Goal: Navigation & Orientation: Find specific page/section

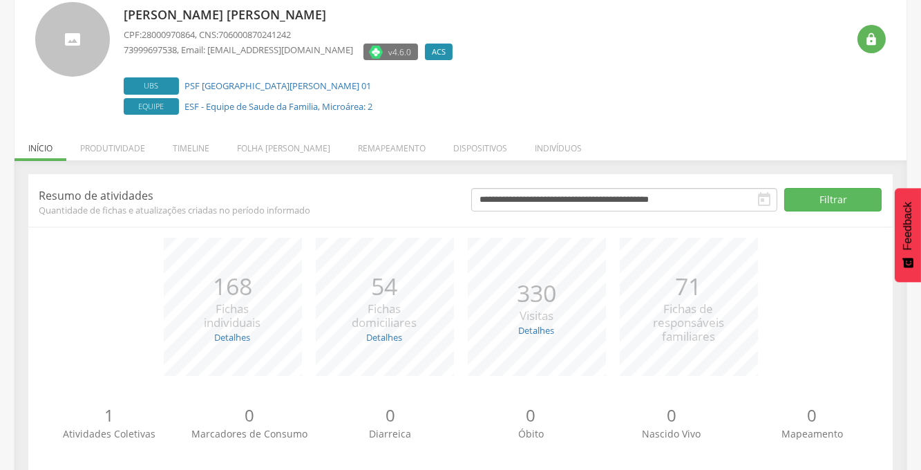
scroll to position [117, 0]
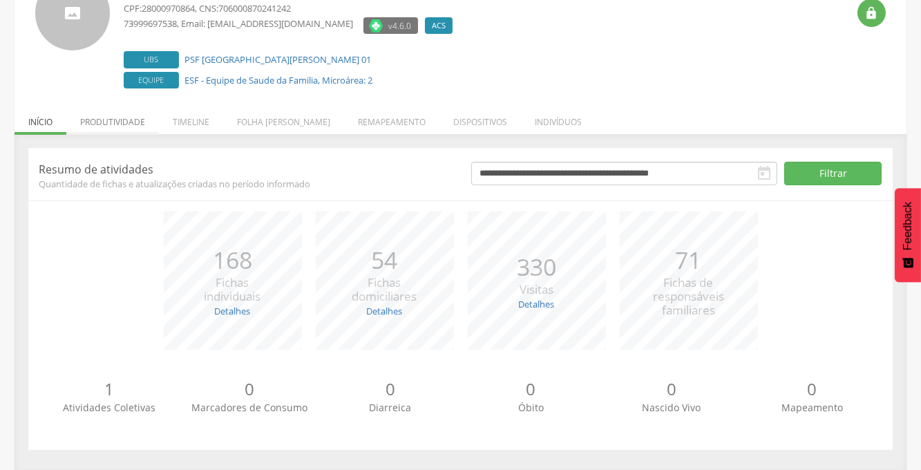
click at [130, 124] on li "Produtividade" at bounding box center [112, 118] width 93 height 32
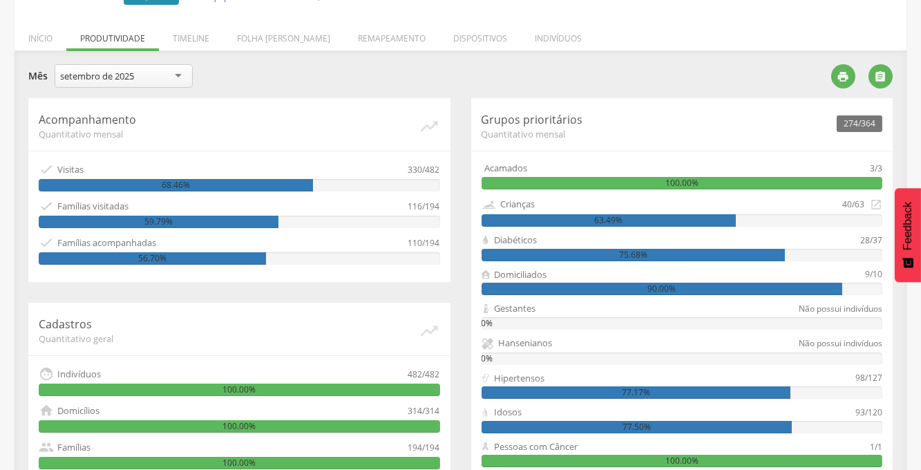
scroll to position [178, 0]
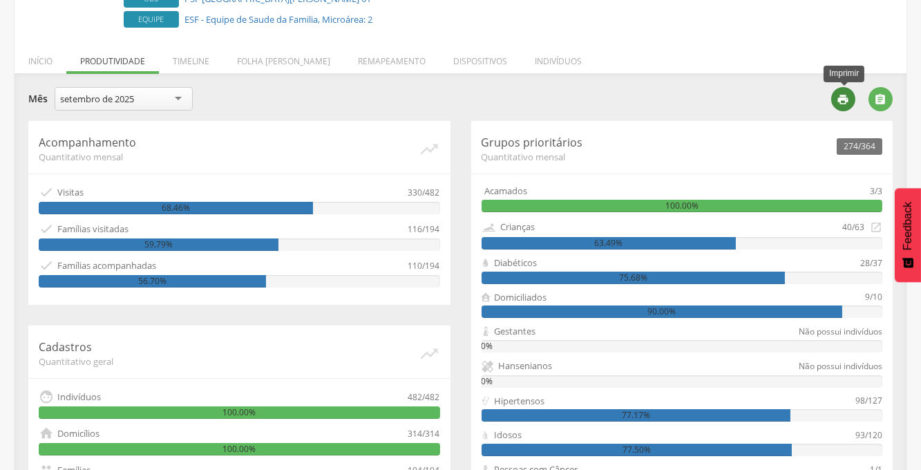
click at [843, 100] on icon "" at bounding box center [844, 99] width 12 height 12
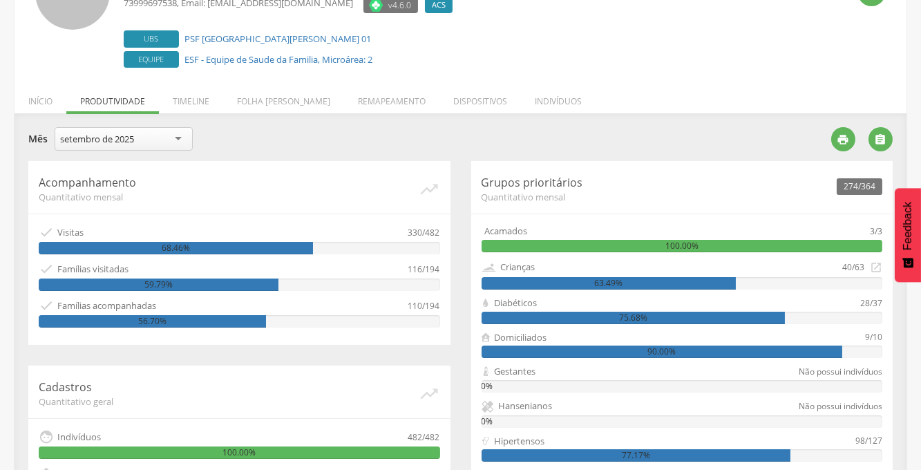
scroll to position [125, 0]
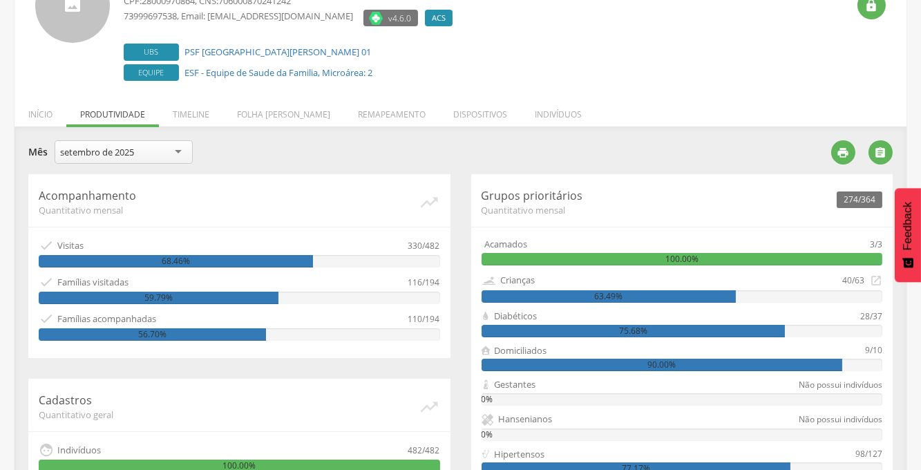
drag, startPoint x: 925, startPoint y: 155, endPoint x: 849, endPoint y: 121, distance: 83.2
click at [918, 129] on div " Supervisão  Distritos  Ubs Coordenador: - [PERSON_NAME] [PERSON_NAME] / BA …" at bounding box center [460, 151] width 921 height 470
click at [194, 116] on li "Timeline" at bounding box center [191, 111] width 64 height 32
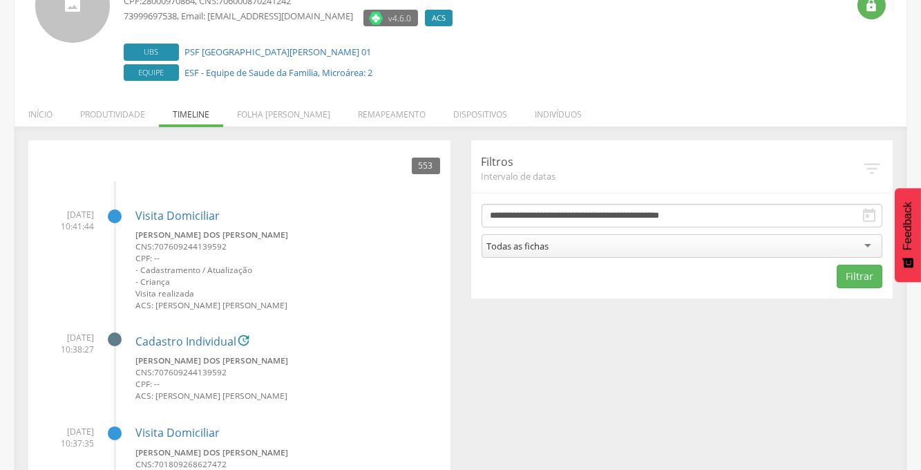
click at [766, 248] on div "Todas as fichas" at bounding box center [683, 245] width 402 height 23
click at [509, 265] on form "**********" at bounding box center [683, 246] width 402 height 84
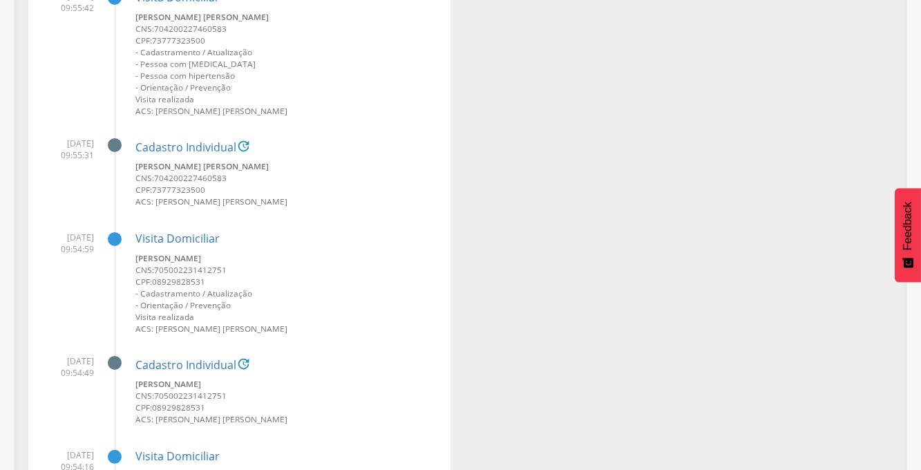
scroll to position [0, 0]
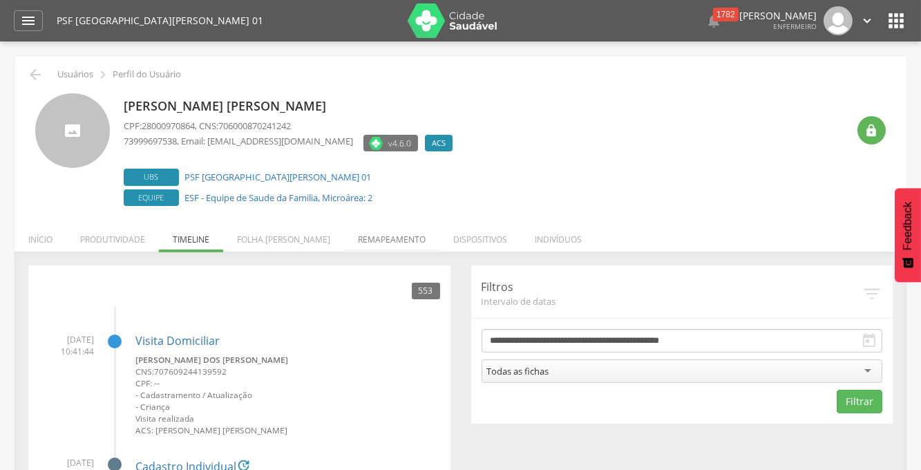
click at [350, 241] on li "Remapeamento" at bounding box center [391, 236] width 95 height 32
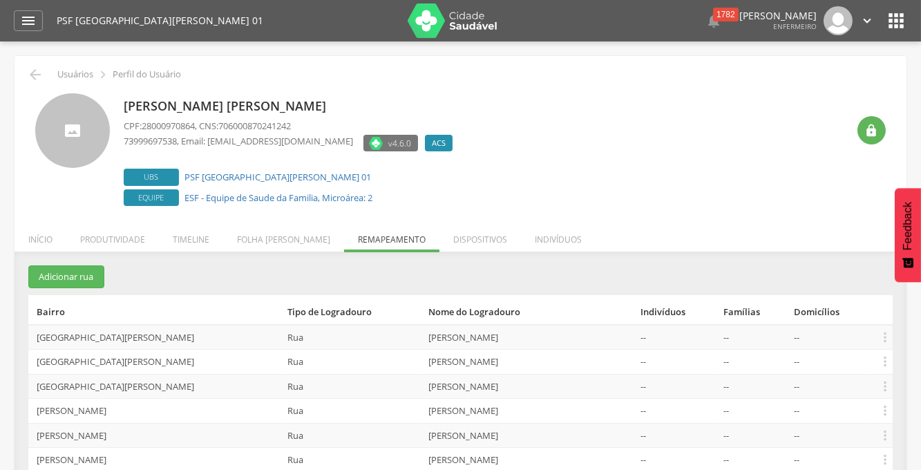
click at [350, 241] on ul "Início Produtividade Timeline Folha de ponto Remapeamento Gerenciar acesso Quar…" at bounding box center [461, 240] width 892 height 12
drag, startPoint x: 350, startPoint y: 241, endPoint x: 283, endPoint y: 245, distance: 67.8
click at [283, 245] on li "Folha [PERSON_NAME]" at bounding box center [283, 236] width 121 height 32
click at [283, 245] on ul "Início Produtividade Timeline Folha de ponto Remapeamento Gerenciar acesso Quar…" at bounding box center [461, 240] width 892 height 12
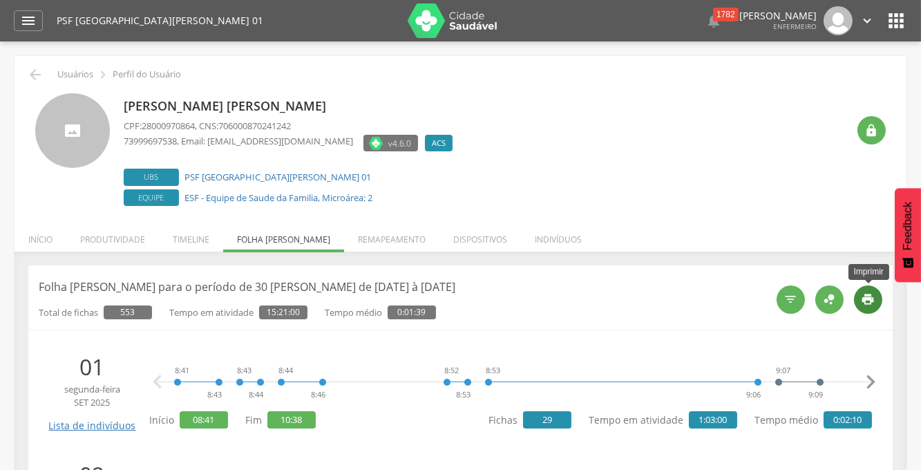
click at [863, 308] on div "" at bounding box center [868, 299] width 28 height 28
